Goal: Task Accomplishment & Management: Manage account settings

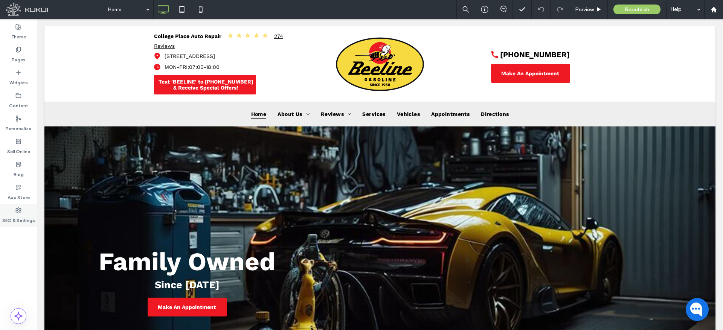
click at [19, 210] on use at bounding box center [18, 210] width 5 height 5
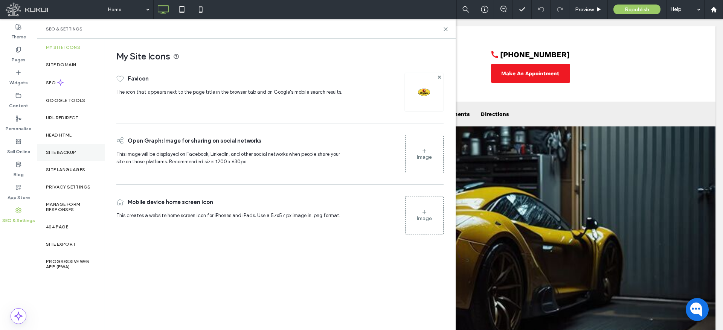
click at [51, 152] on label "Site Backup" at bounding box center [61, 152] width 30 height 5
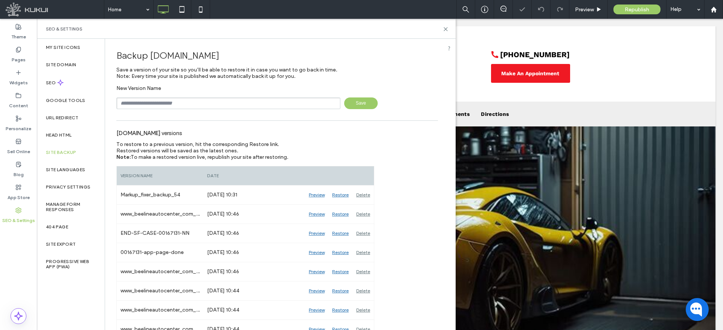
click at [167, 103] on input "text" at bounding box center [228, 103] width 224 height 12
type input "*********"
drag, startPoint x: 355, startPoint y: 103, endPoint x: 348, endPoint y: 103, distance: 7.5
click at [355, 103] on span "Save" at bounding box center [360, 103] width 33 height 12
click at [197, 102] on input "text" at bounding box center [228, 103] width 224 height 12
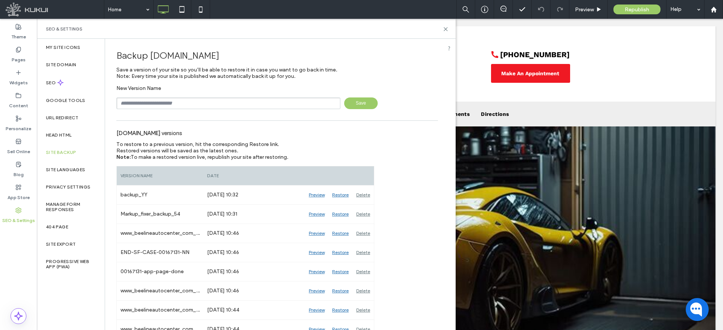
click at [197, 102] on input "text" at bounding box center [228, 103] width 224 height 12
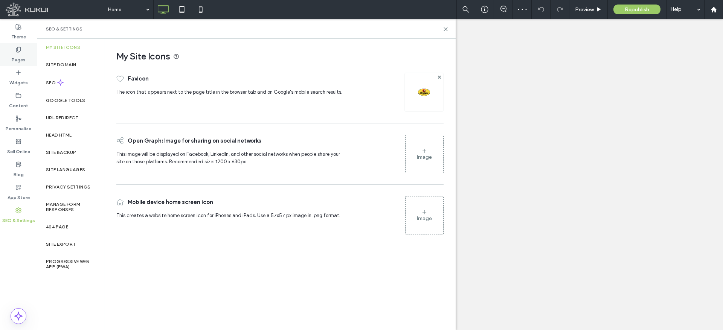
click at [21, 54] on label "Pages" at bounding box center [19, 58] width 14 height 11
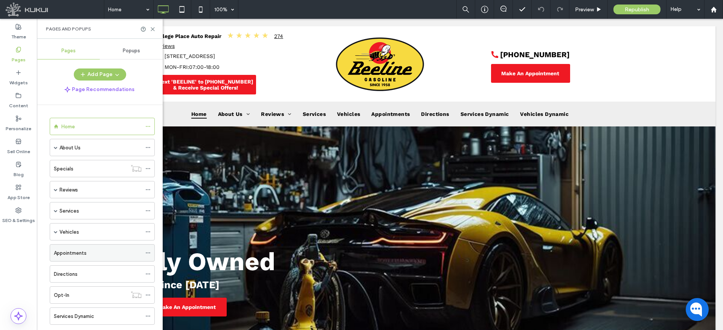
scroll to position [38, 0]
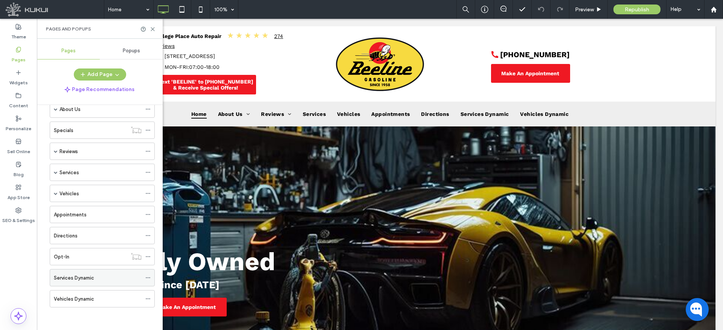
click at [147, 277] on icon at bounding box center [147, 277] width 5 height 5
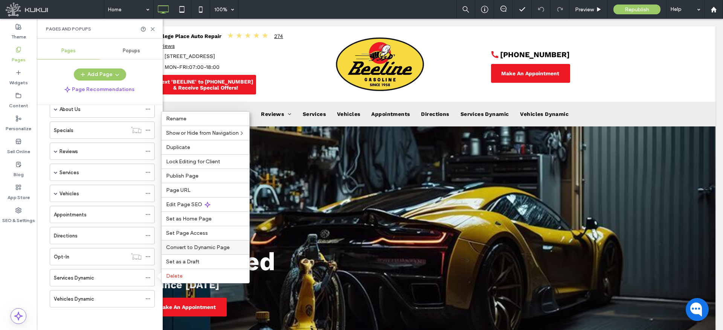
click at [187, 245] on span "Convert to Dynamic Page" at bounding box center [198, 247] width 64 height 6
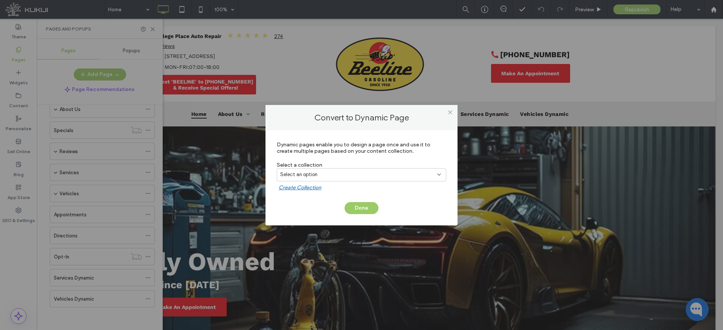
click at [305, 172] on span "Select an option" at bounding box center [298, 175] width 37 height 8
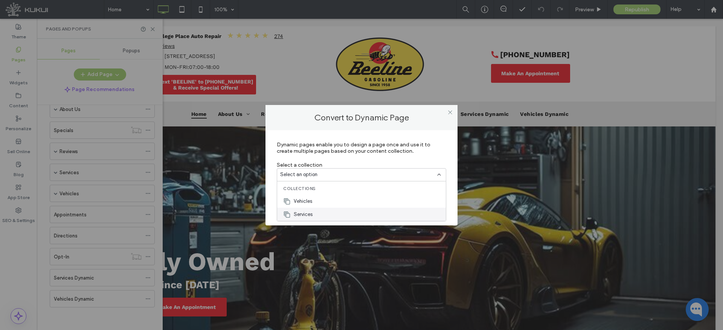
click at [304, 215] on span "Services" at bounding box center [303, 215] width 19 height 8
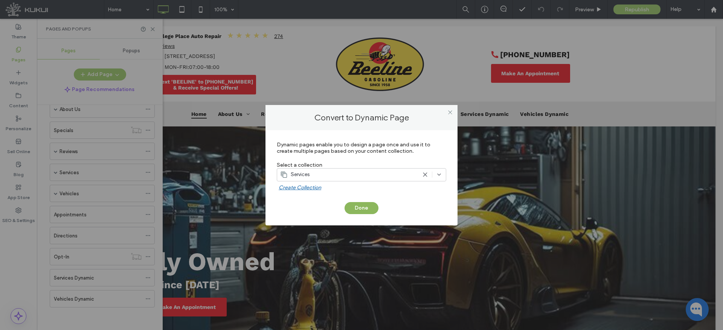
click at [363, 207] on button "Done" at bounding box center [361, 208] width 34 height 12
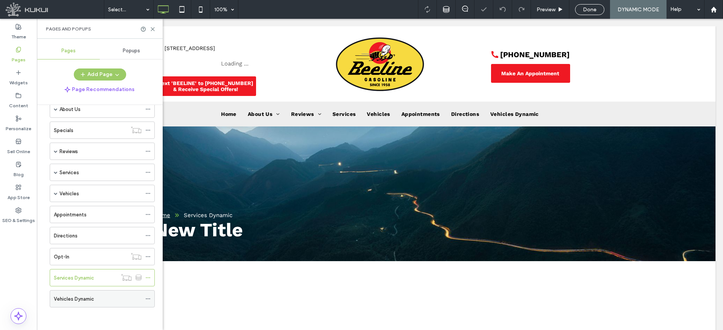
click at [148, 298] on icon at bounding box center [147, 298] width 5 height 5
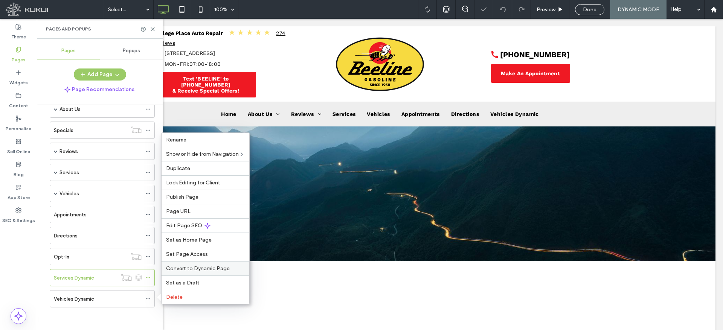
click at [187, 267] on span "Convert to Dynamic Page" at bounding box center [198, 268] width 64 height 6
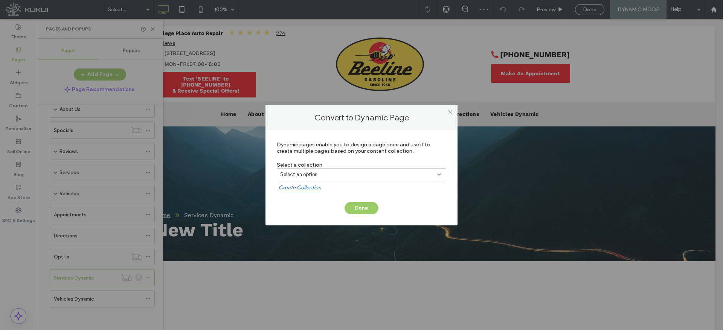
click at [315, 174] on span "Select an option" at bounding box center [298, 175] width 37 height 8
click at [310, 202] on span "Vehicles" at bounding box center [303, 202] width 18 height 8
click at [360, 207] on button "Done" at bounding box center [361, 208] width 34 height 12
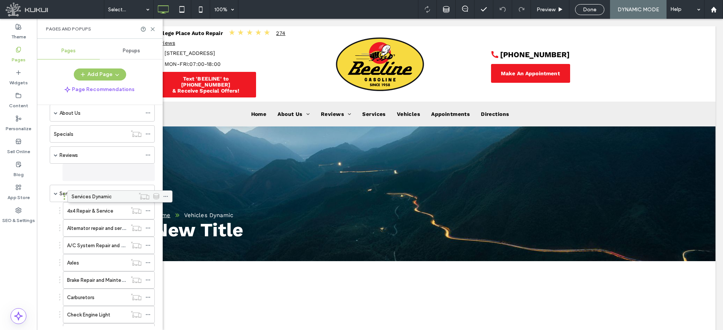
scroll to position [38, 0]
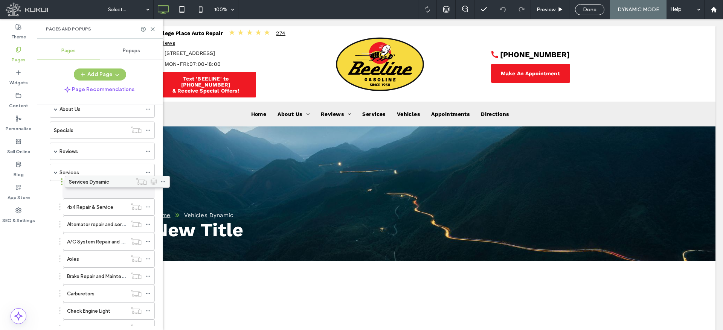
drag, startPoint x: 91, startPoint y: 277, endPoint x: 106, endPoint y: 184, distance: 94.5
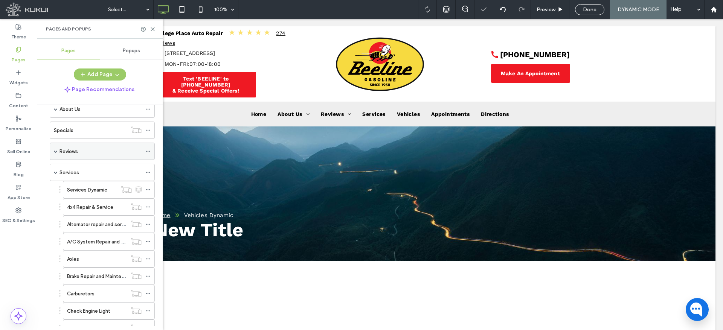
click at [56, 172] on span at bounding box center [56, 172] width 4 height 4
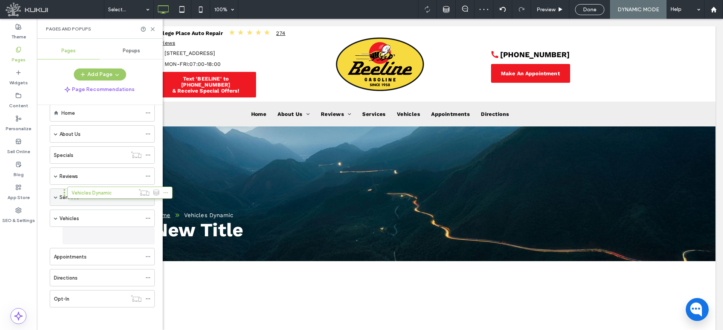
scroll to position [0, 0]
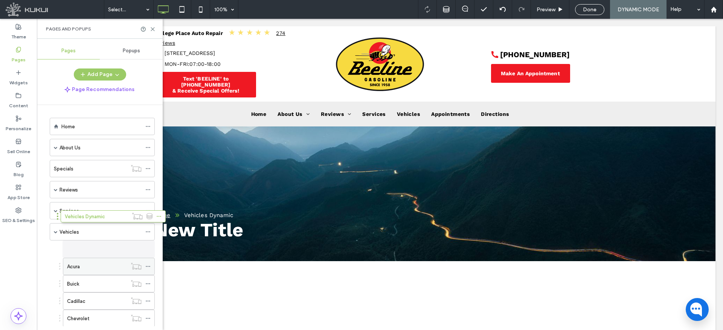
drag, startPoint x: 77, startPoint y: 305, endPoint x: 88, endPoint y: 242, distance: 63.3
click at [56, 231] on span at bounding box center [56, 232] width 4 height 4
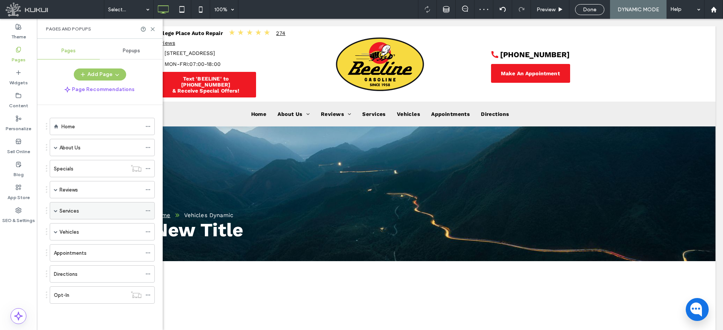
click at [148, 210] on icon at bounding box center [147, 210] width 5 height 5
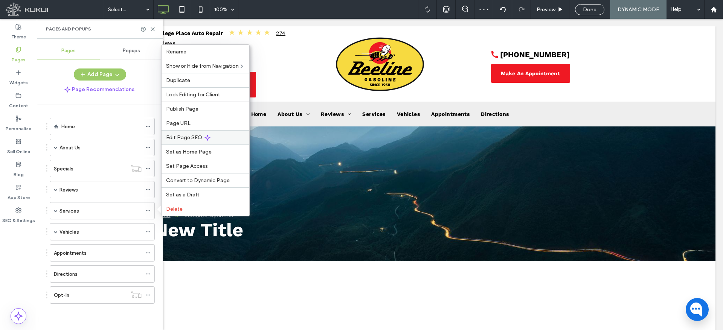
click at [181, 133] on div "Edit Page SEO" at bounding box center [205, 137] width 88 height 14
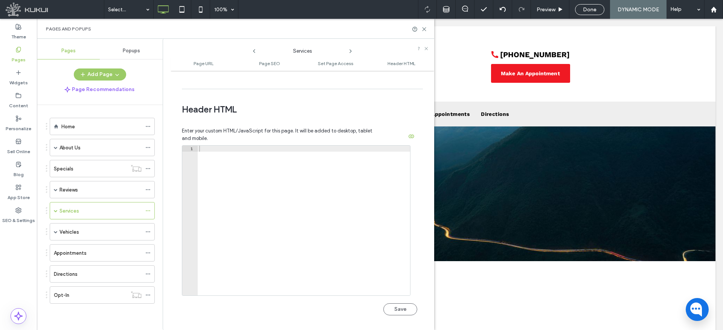
scroll to position [715, 0]
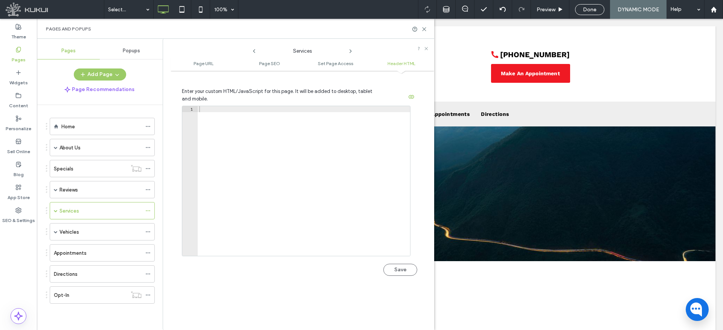
click at [232, 111] on div at bounding box center [304, 187] width 212 height 162
paste textarea "**********"
type textarea "**********"
click at [394, 269] on button "Save" at bounding box center [400, 270] width 34 height 12
click at [55, 211] on span at bounding box center [56, 211] width 4 height 4
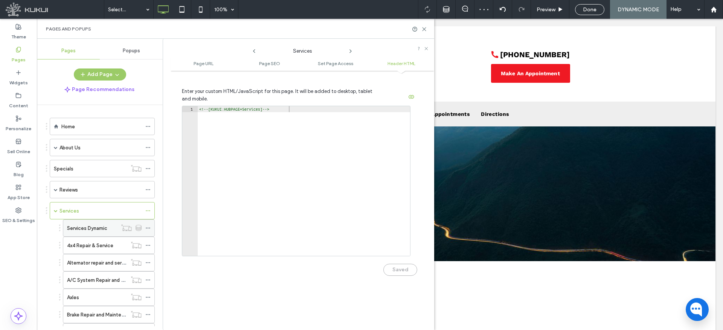
click at [146, 227] on icon at bounding box center [147, 227] width 5 height 5
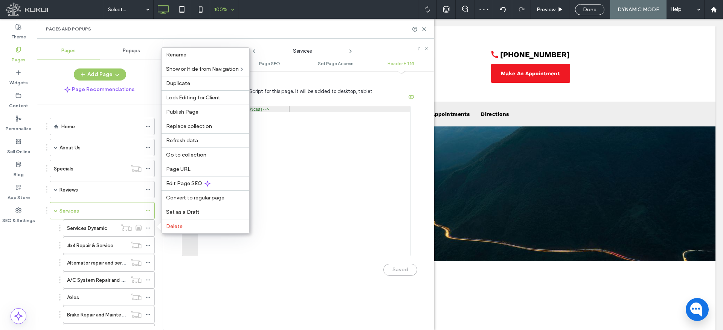
drag, startPoint x: 188, startPoint y: 184, endPoint x: 230, endPoint y: 10, distance: 178.4
click at [188, 184] on span "Edit Page SEO" at bounding box center [184, 183] width 36 height 6
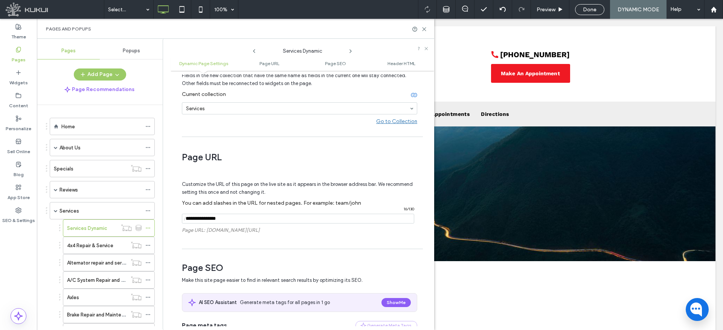
scroll to position [73, 0]
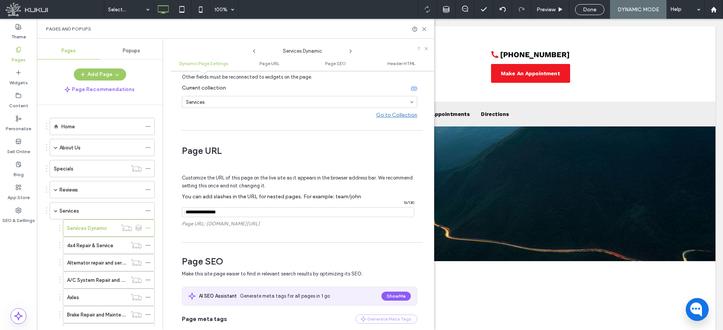
click at [212, 211] on input "notEmpty" at bounding box center [298, 212] width 232 height 10
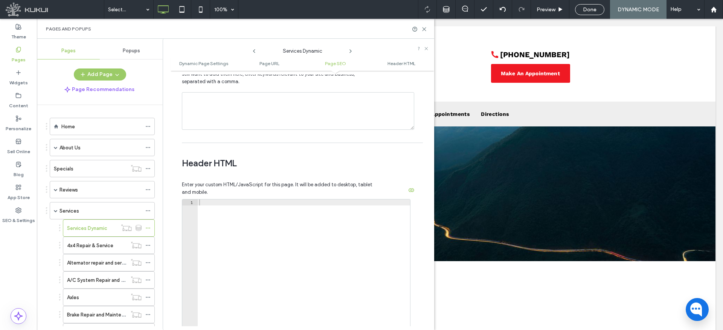
scroll to position [708, 0]
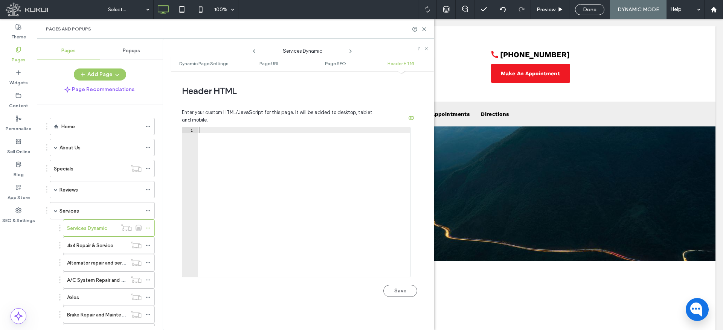
type input "********"
click at [221, 130] on div at bounding box center [304, 208] width 212 height 162
paste textarea "**********"
type textarea "**********"
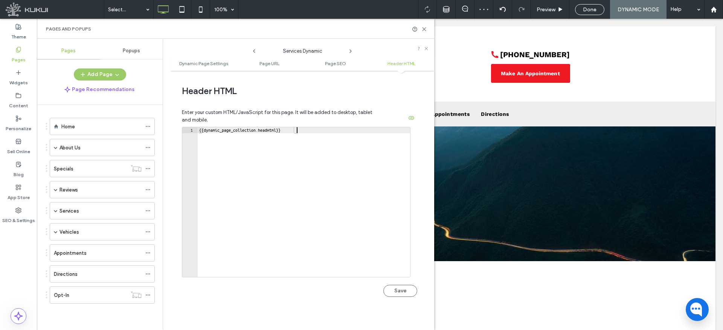
click at [402, 297] on button "Save" at bounding box center [400, 291] width 34 height 12
click at [148, 232] on use at bounding box center [148, 231] width 4 height 1
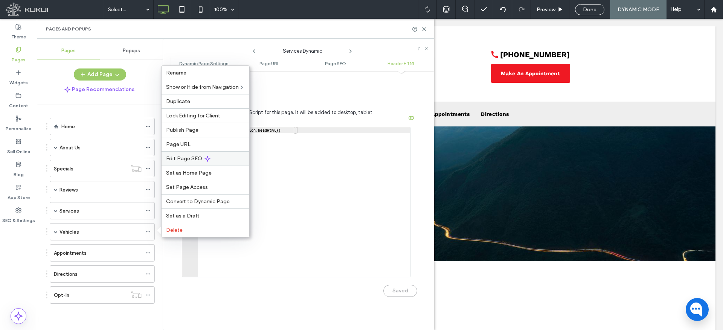
click at [187, 160] on span "Edit Page SEO" at bounding box center [184, 158] width 36 height 6
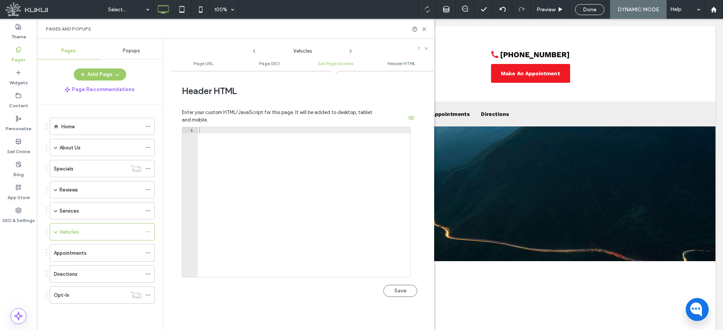
scroll to position [628, 0]
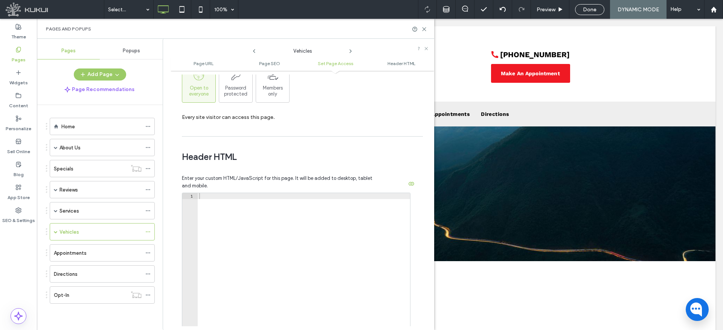
click at [240, 196] on div at bounding box center [304, 274] width 212 height 162
paste textarea "**********"
type textarea "**********"
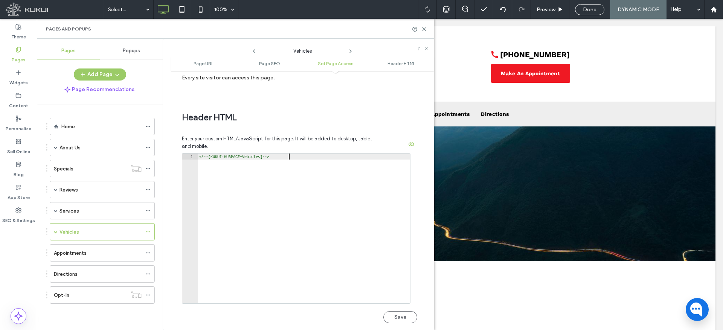
scroll to position [694, 0]
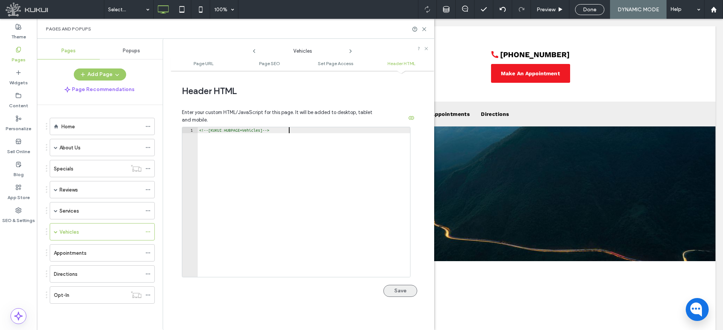
click at [397, 291] on button "Save" at bounding box center [400, 291] width 34 height 12
click at [56, 232] on span at bounding box center [56, 232] width 4 height 4
click at [148, 249] on use at bounding box center [148, 249] width 4 height 1
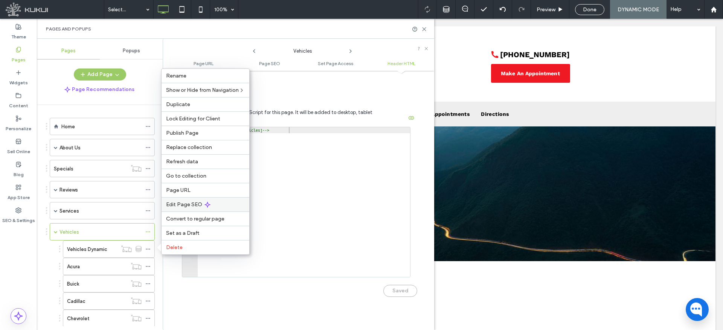
click at [190, 204] on span "Edit Page SEO" at bounding box center [184, 204] width 36 height 6
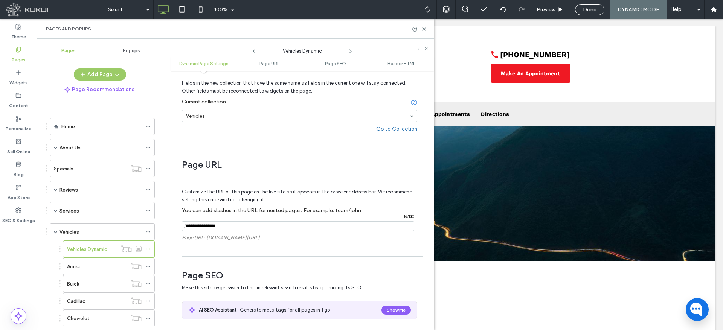
scroll to position [65, 0]
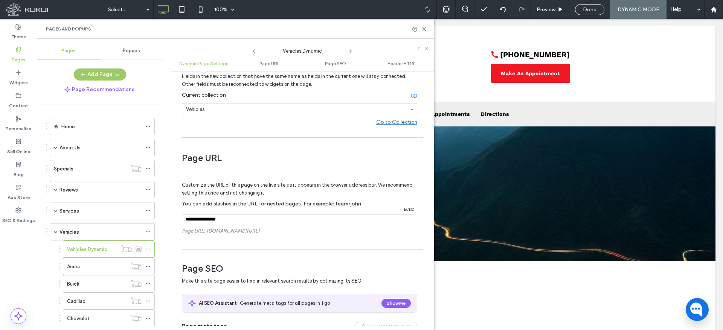
click at [216, 221] on input "notEmpty" at bounding box center [298, 219] width 232 height 10
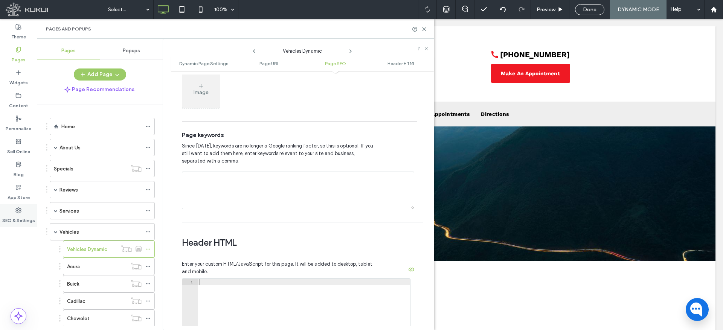
scroll to position [558, 0]
type input "********"
paste textarea "**********"
type textarea "**********"
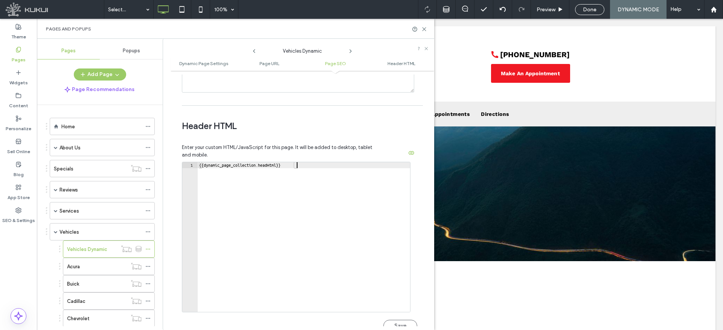
scroll to position [707, 0]
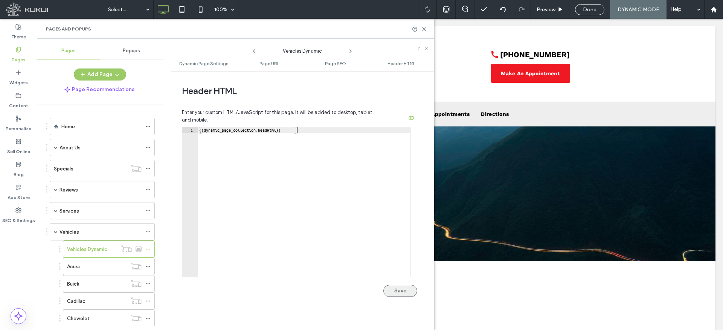
click at [400, 293] on button "Save" at bounding box center [400, 291] width 34 height 12
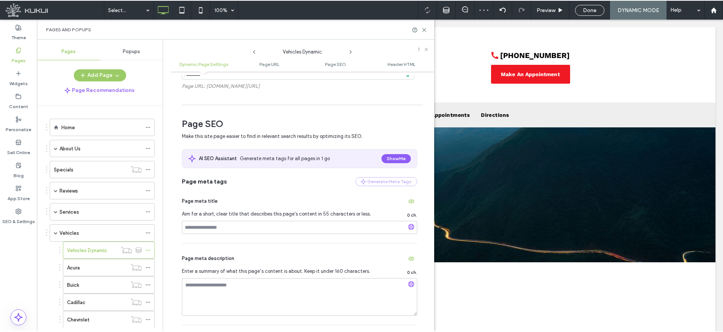
scroll to position [0, 0]
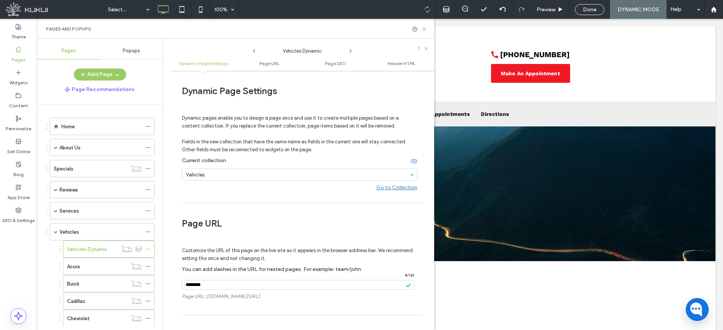
click at [423, 29] on use at bounding box center [423, 28] width 3 height 3
